Goal: Navigation & Orientation: Find specific page/section

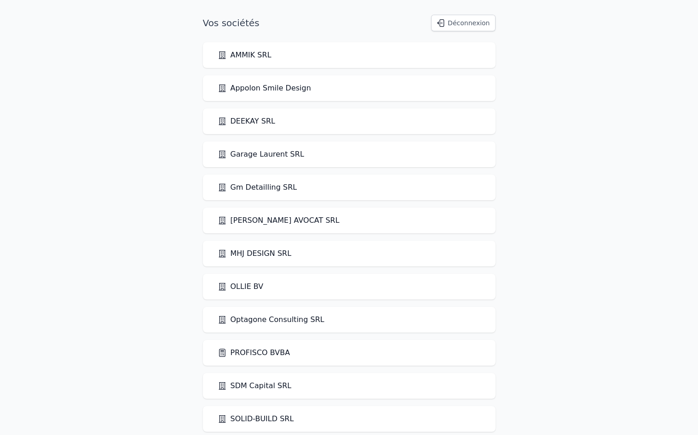
click at [238, 355] on link "PROFISCO BVBA" at bounding box center [253, 353] width 73 height 11
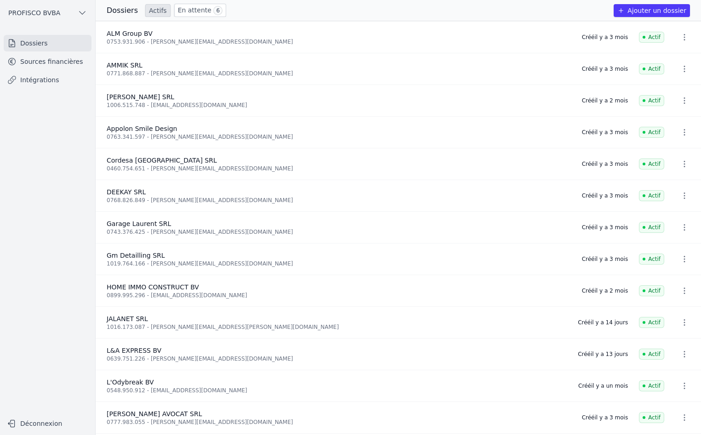
click at [193, 14] on link "En attente 6" at bounding box center [200, 10] width 52 height 13
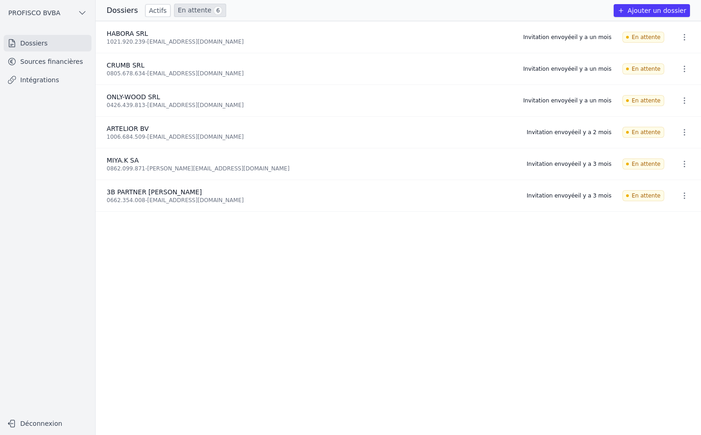
click at [682, 194] on icon "button" at bounding box center [684, 195] width 9 height 9
click at [682, 194] on div at bounding box center [350, 217] width 701 height 435
click at [161, 192] on div "3B PARTNER [PERSON_NAME]" at bounding box center [311, 192] width 409 height 9
click at [681, 194] on icon "button" at bounding box center [684, 195] width 9 height 9
click at [681, 194] on div at bounding box center [350, 217] width 701 height 435
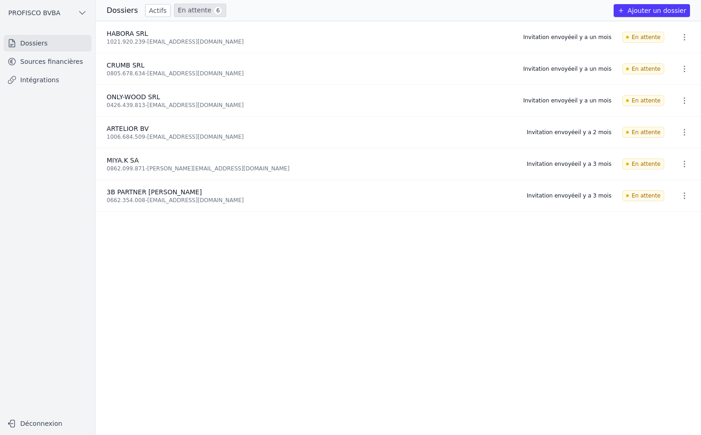
click at [42, 78] on link "Intégrations" at bounding box center [48, 80] width 88 height 17
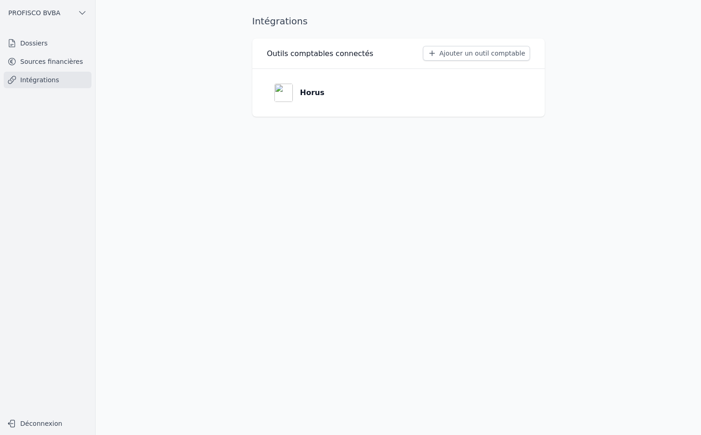
click at [311, 95] on p "Horus" at bounding box center [312, 92] width 24 height 11
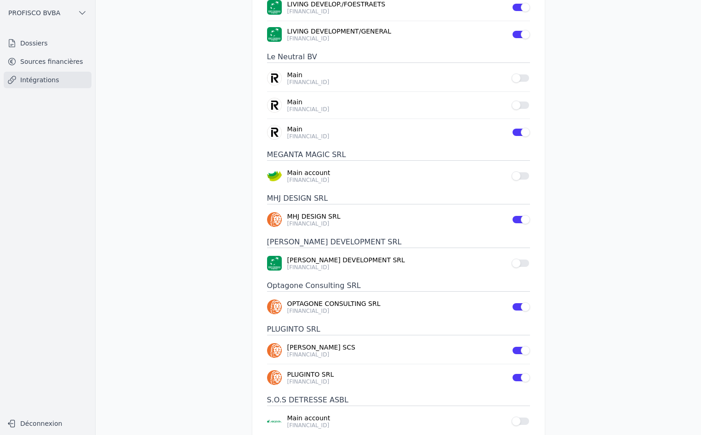
scroll to position [1048, 0]
click at [60, 62] on link "Sources financières" at bounding box center [48, 61] width 88 height 17
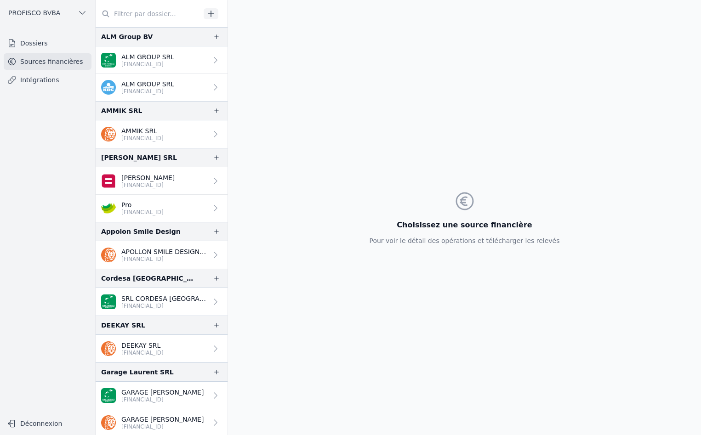
click at [49, 46] on link "Dossiers" at bounding box center [48, 43] width 88 height 17
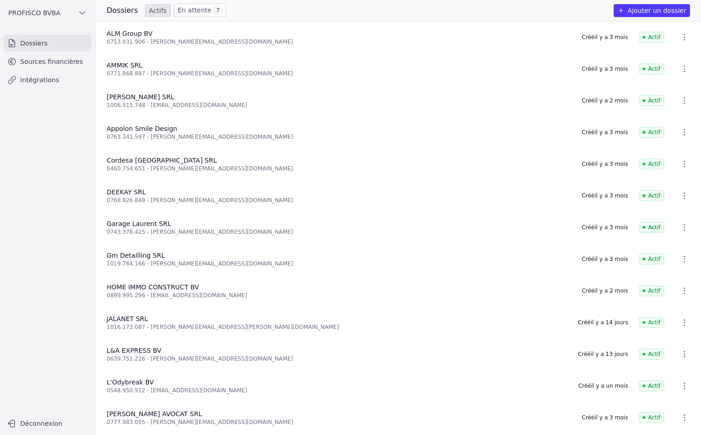
click at [194, 7] on link "En attente 7" at bounding box center [200, 10] width 52 height 13
